Goal: Information Seeking & Learning: Understand process/instructions

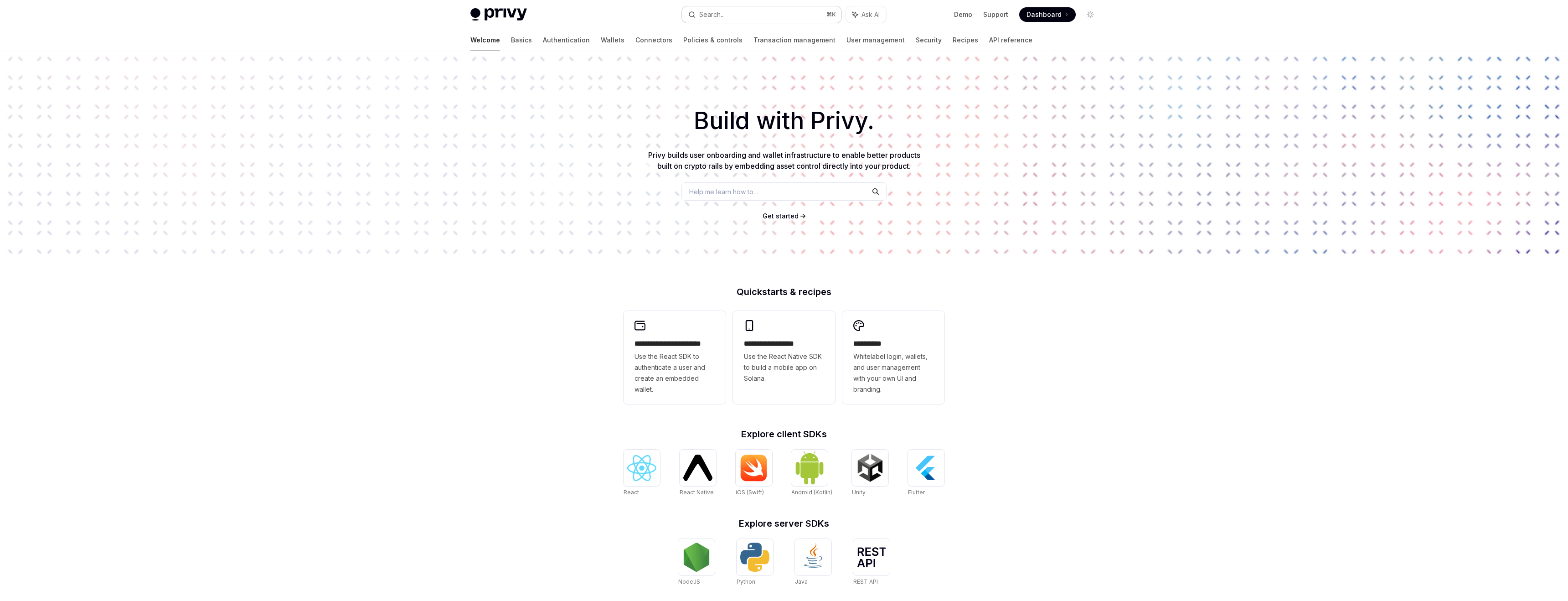
click at [727, 18] on button "Search... ⌘ K" at bounding box center [761, 14] width 159 height 16
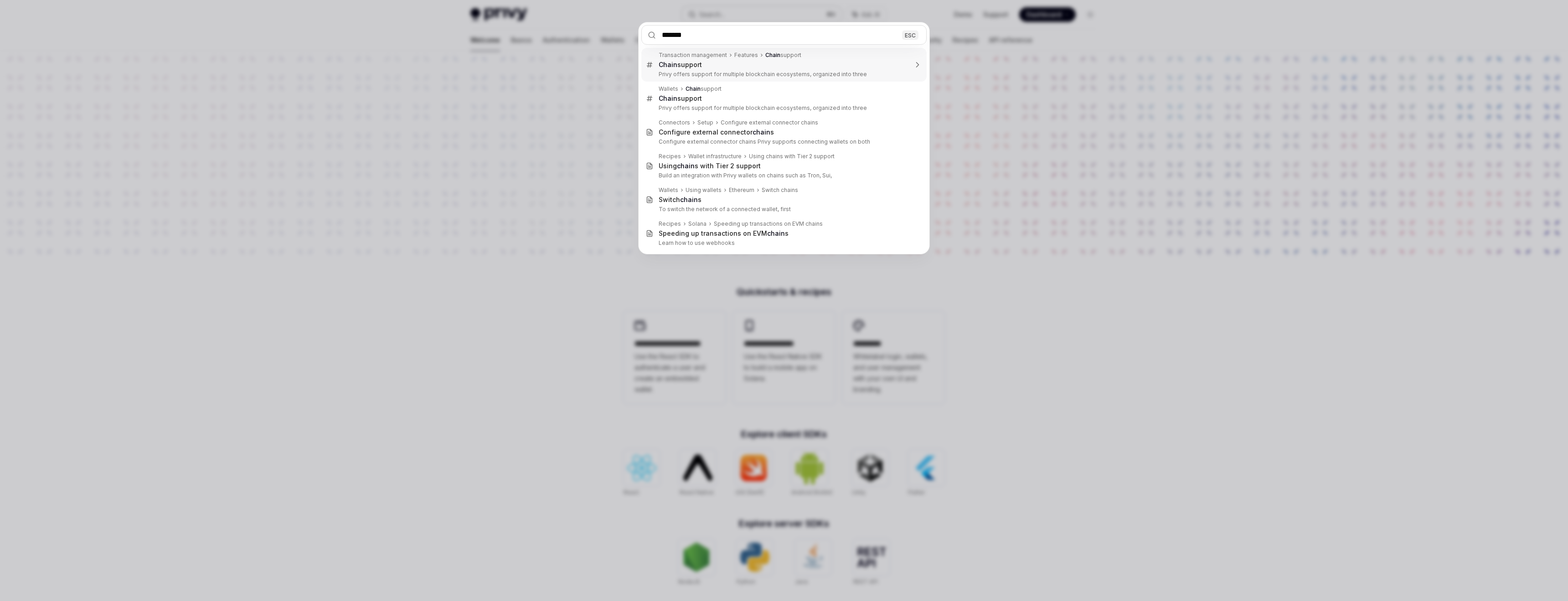
type input "********"
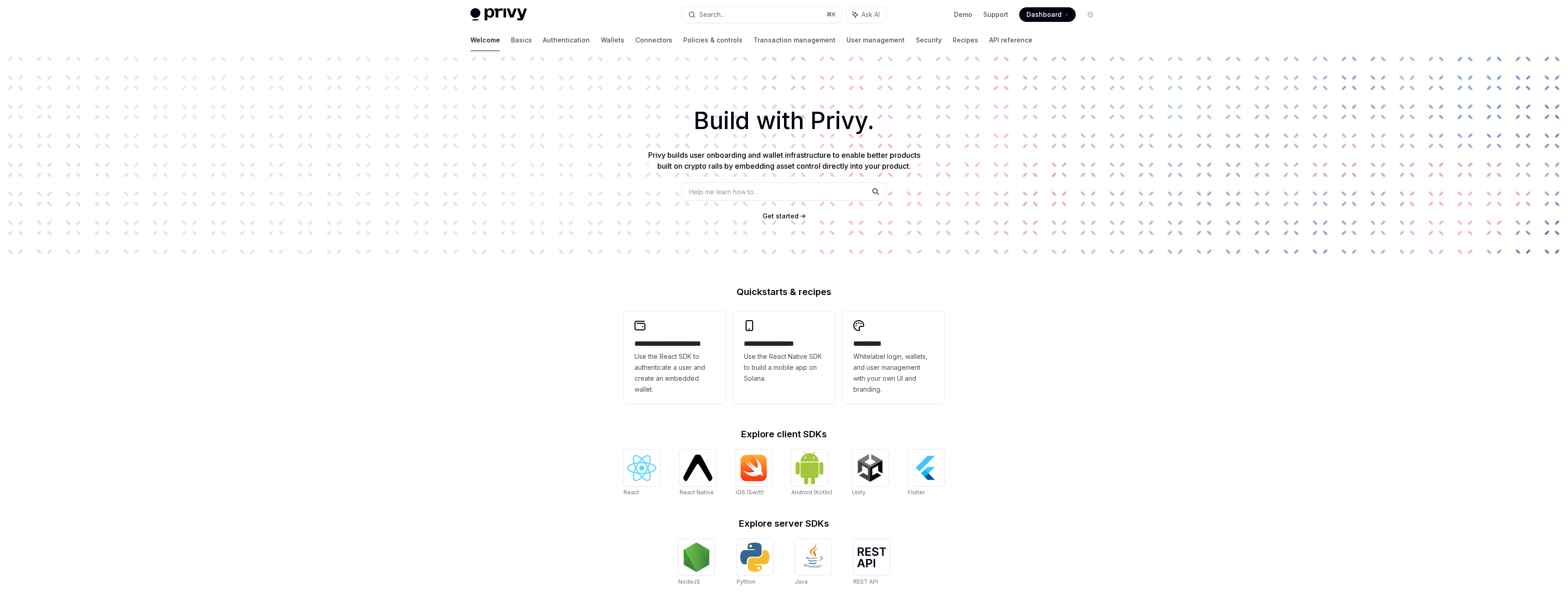
scroll to position [51, 0]
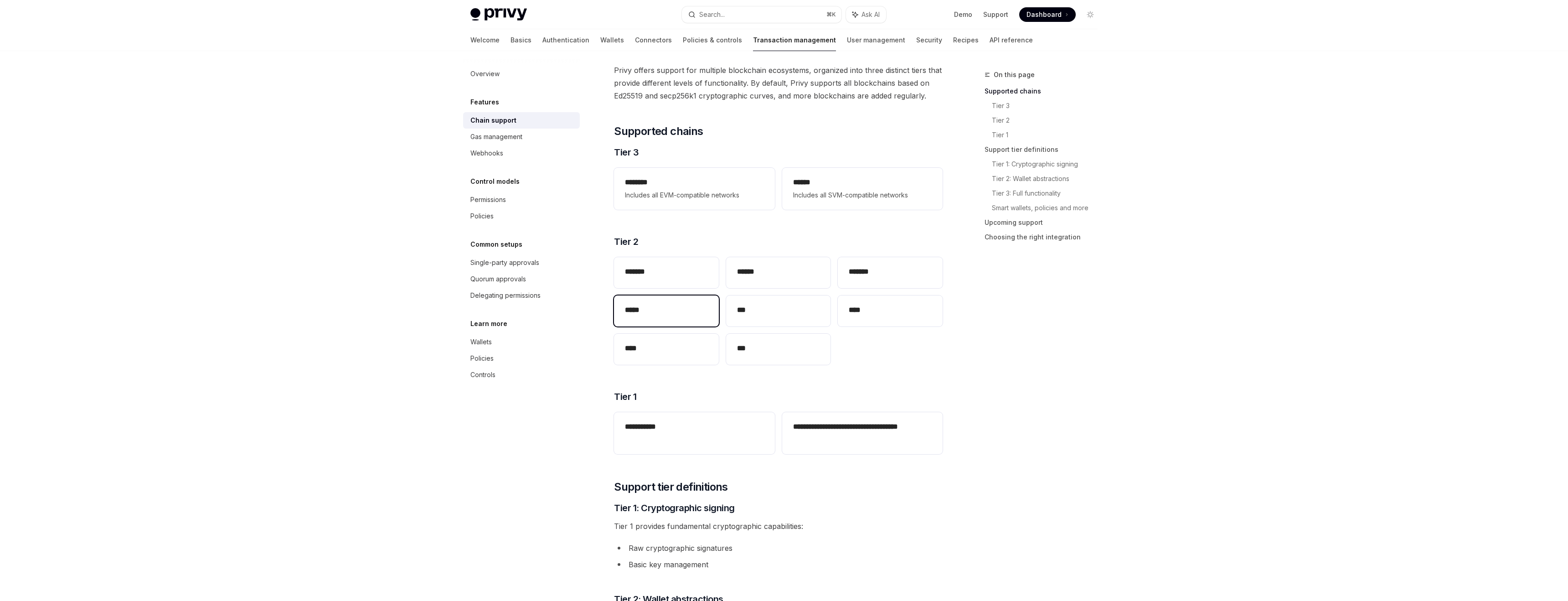
click at [651, 311] on h2 "*****" at bounding box center [667, 310] width 83 height 11
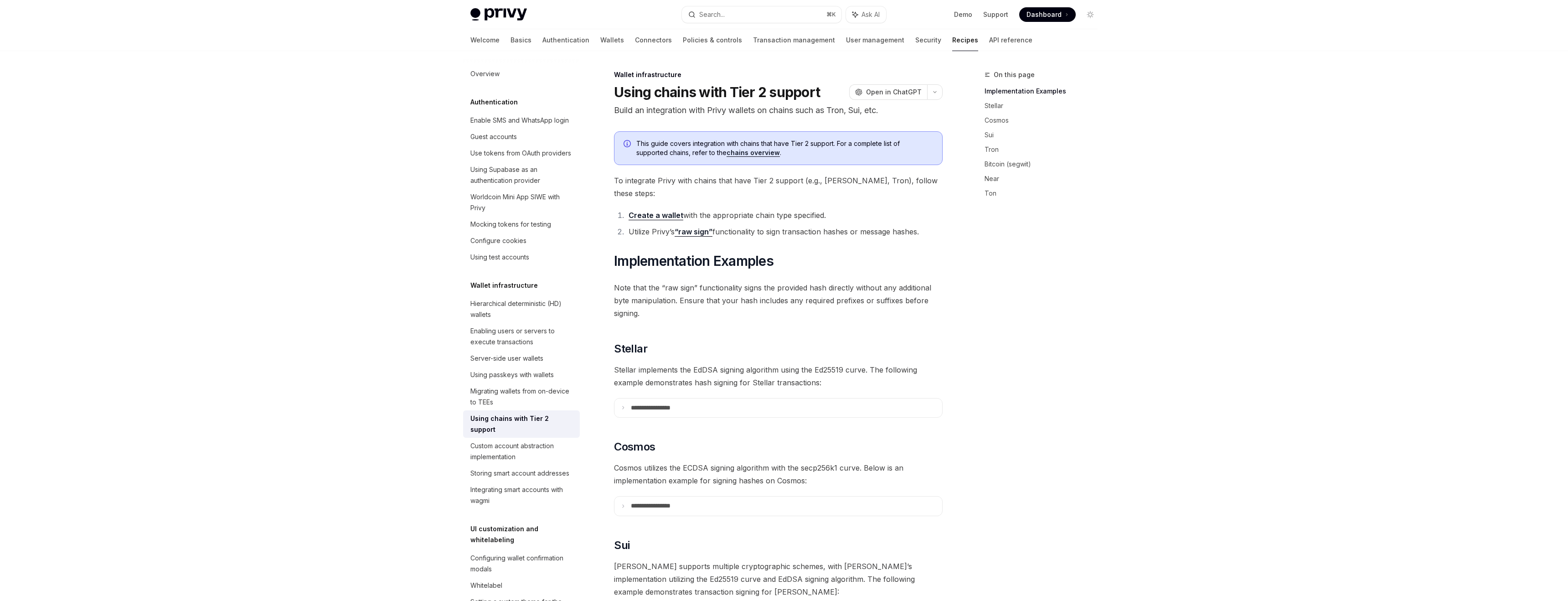
scroll to position [51, 0]
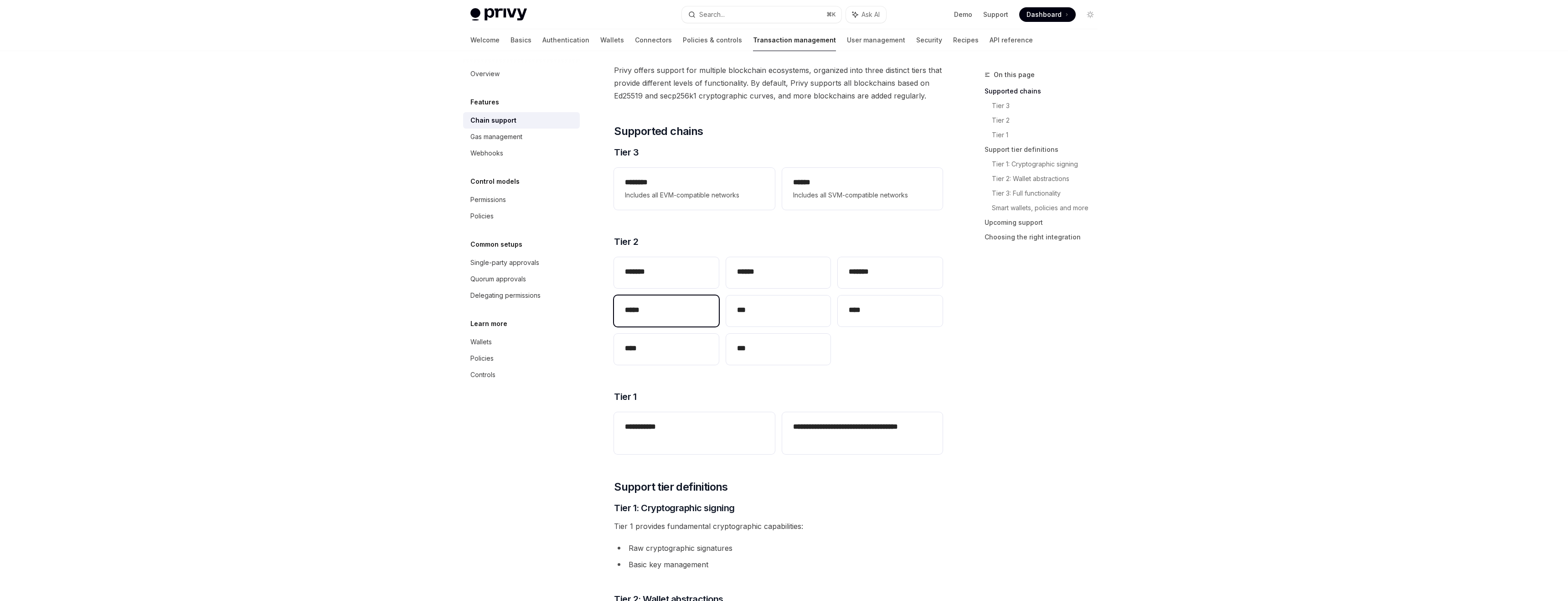
click at [650, 316] on div "*****" at bounding box center [667, 311] width 105 height 31
type textarea "*"
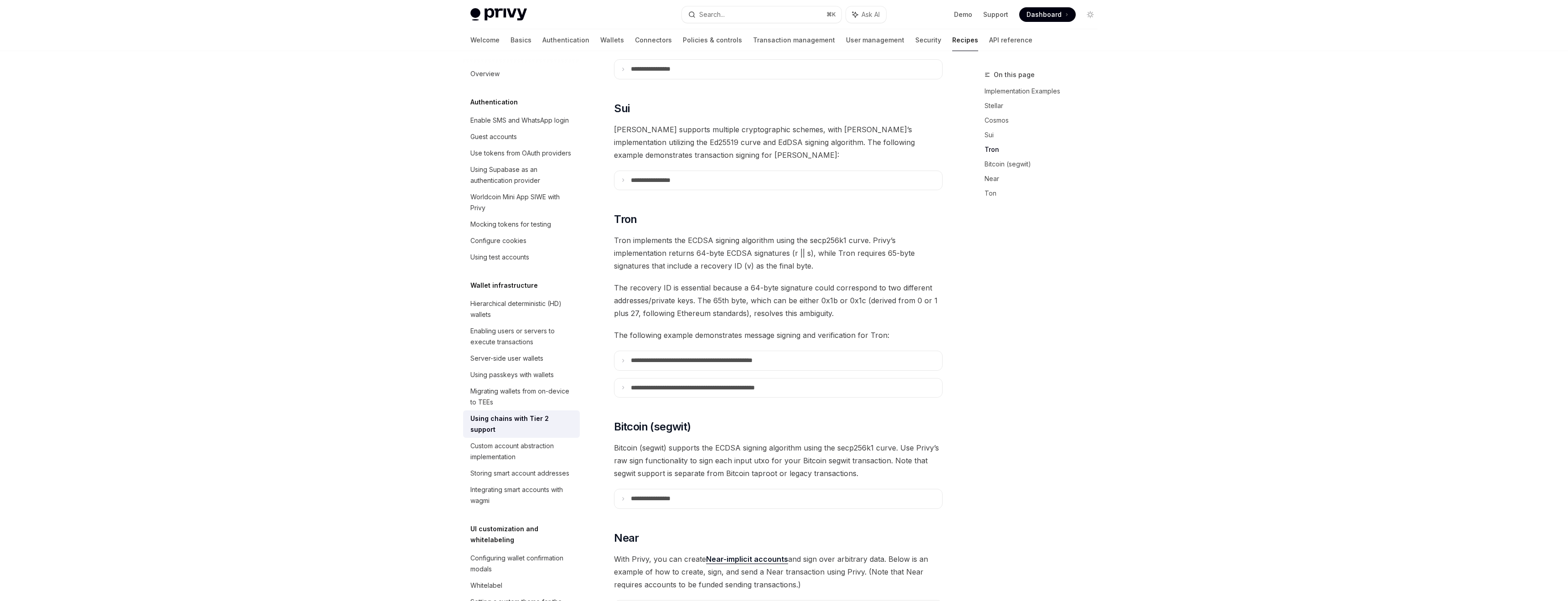
scroll to position [645, 0]
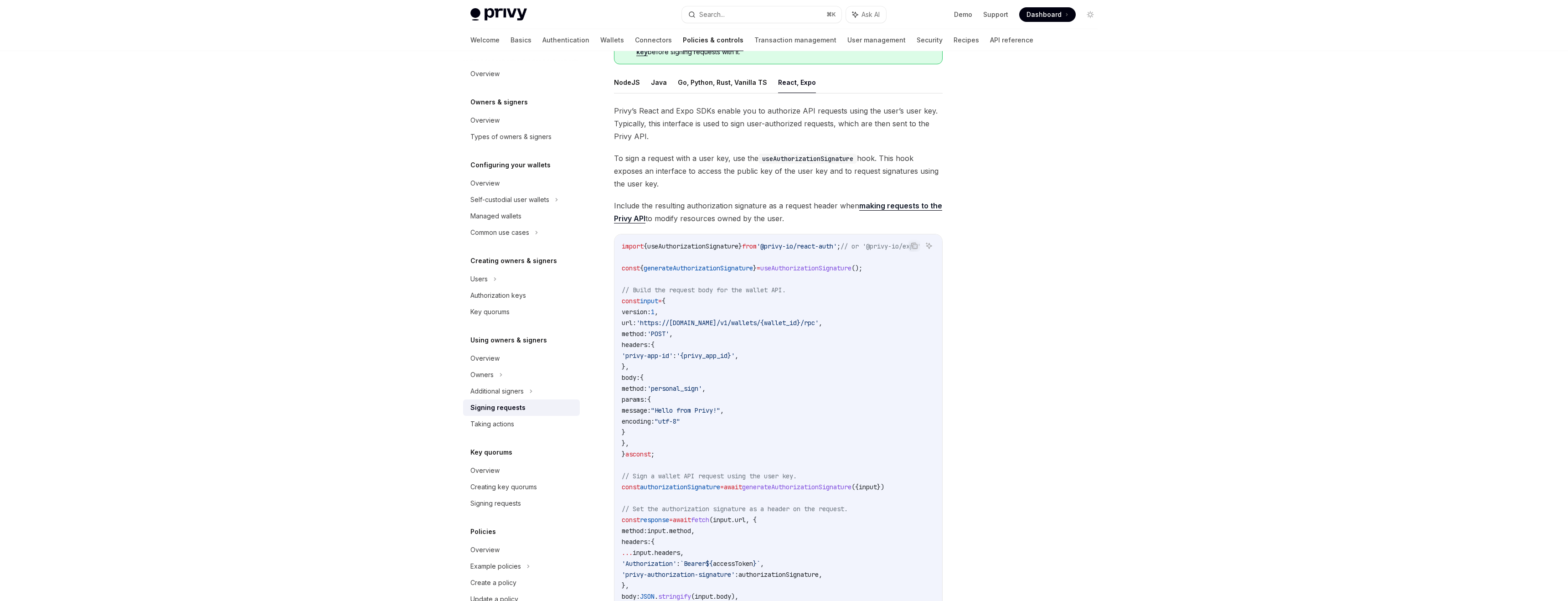
scroll to position [89, 0]
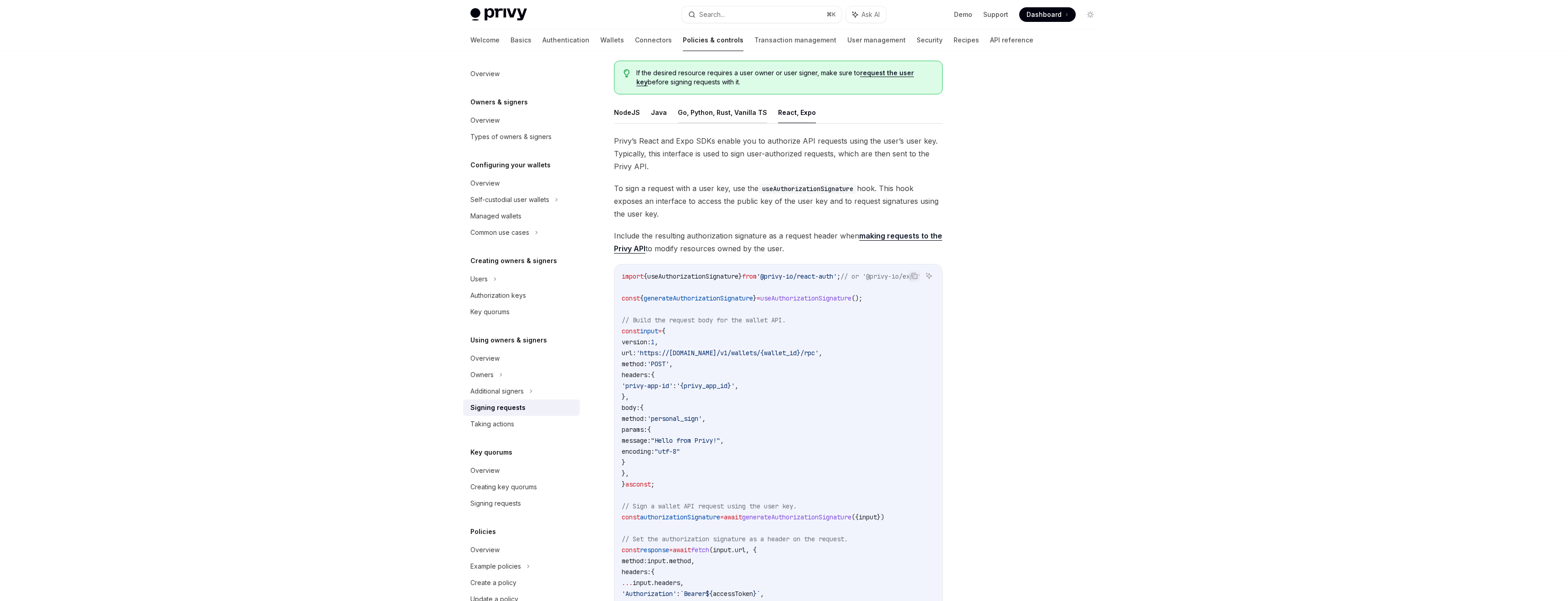
click at [712, 107] on button "Go, Python, Rust, Vanilla TS" at bounding box center [723, 112] width 89 height 21
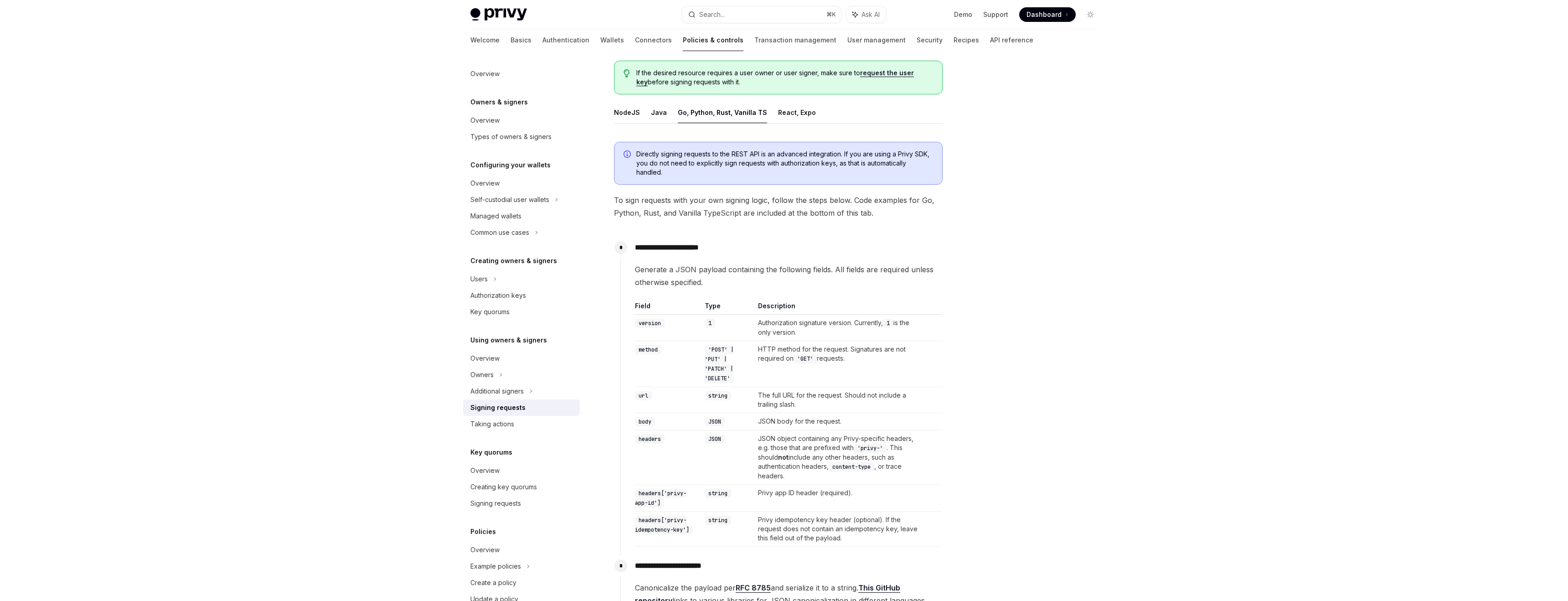
click at [667, 108] on ul "NodeJS Java Go, Python, Rust, Vanilla TS React, Expo" at bounding box center [779, 113] width 329 height 22
click at [659, 110] on button "Java" at bounding box center [659, 112] width 16 height 21
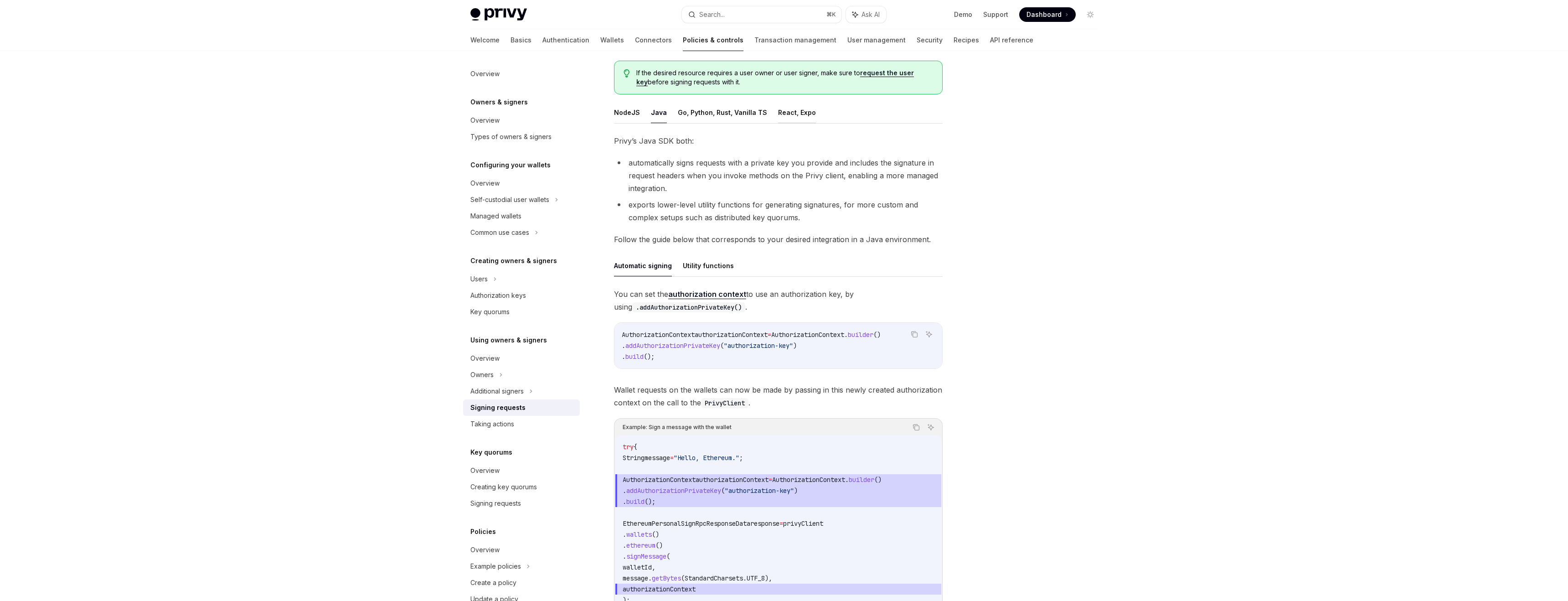
click at [795, 110] on button "React, Expo" at bounding box center [797, 112] width 38 height 21
type textarea "*"
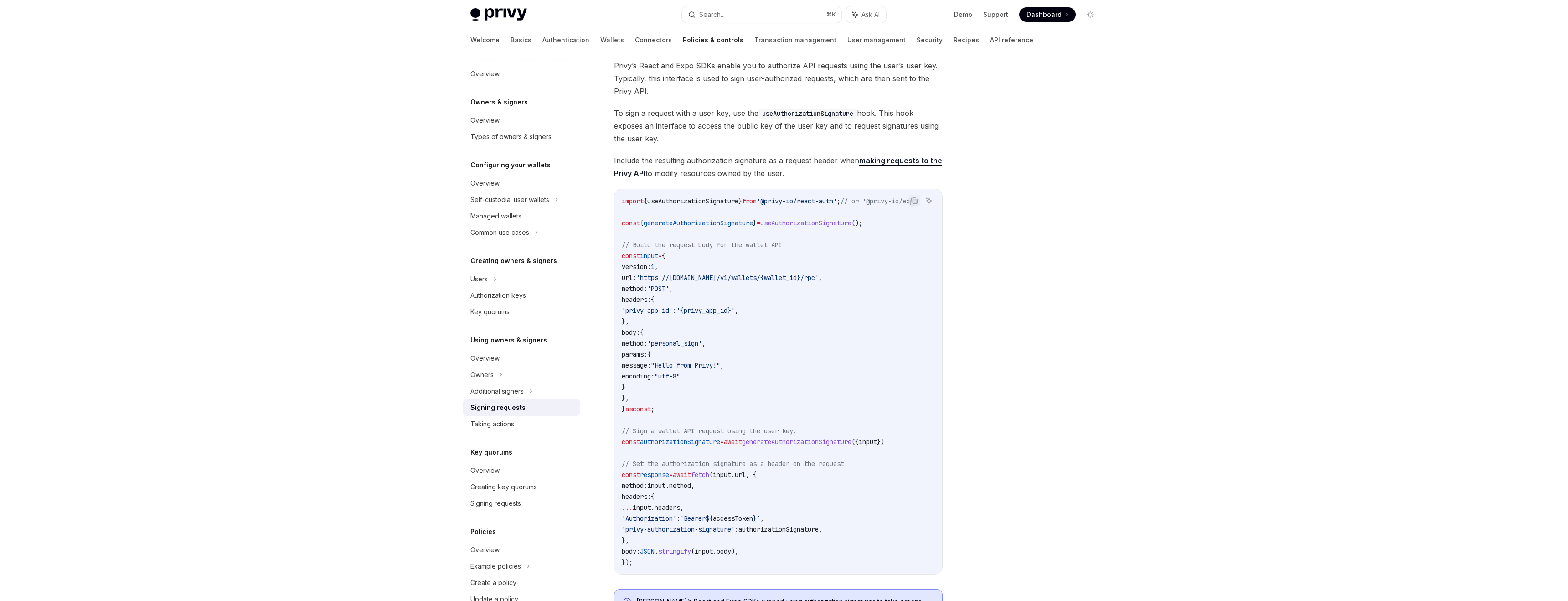
scroll to position [210, 0]
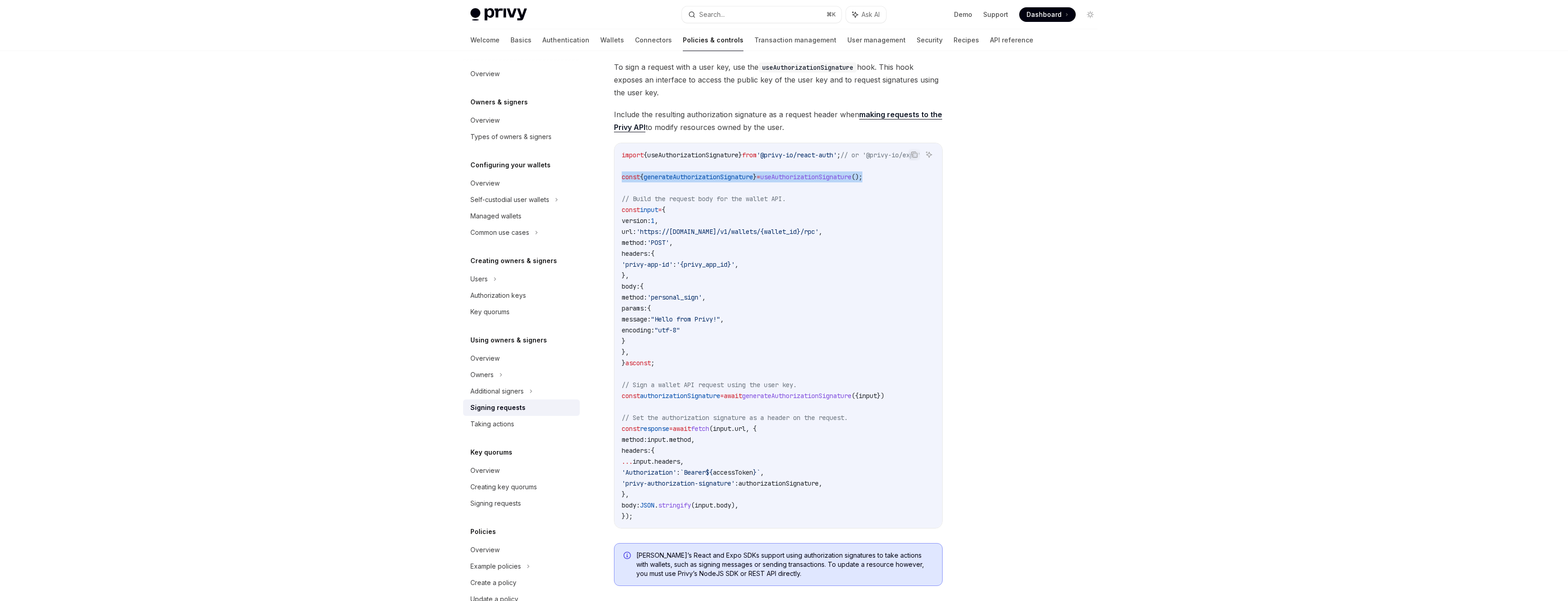
drag, startPoint x: 898, startPoint y: 175, endPoint x: 618, endPoint y: 174, distance: 280.0
click at [618, 174] on div "import { useAuthorizationSignature } from '@privy-io/react-auth' ; // or '@priv…" at bounding box center [778, 336] width 327 height 385
copy span "const { generateAuthorizationSignature } = useAuthorizationSignature ();"
